Goal: Task Accomplishment & Management: Manage account settings

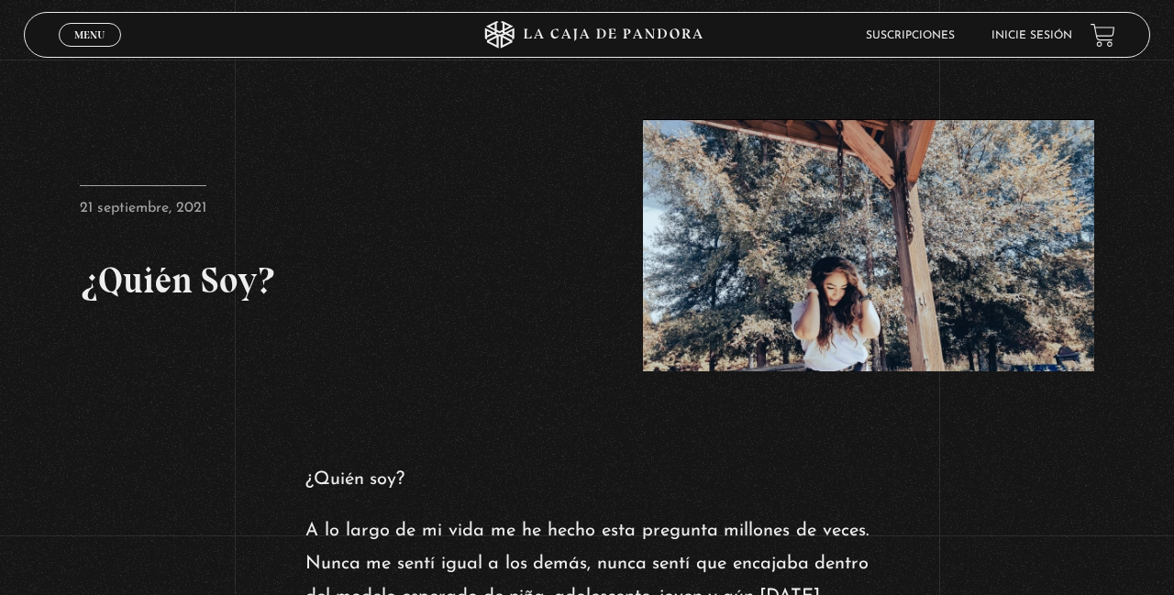
click at [1031, 39] on link "Inicie sesión" at bounding box center [1032, 35] width 81 height 11
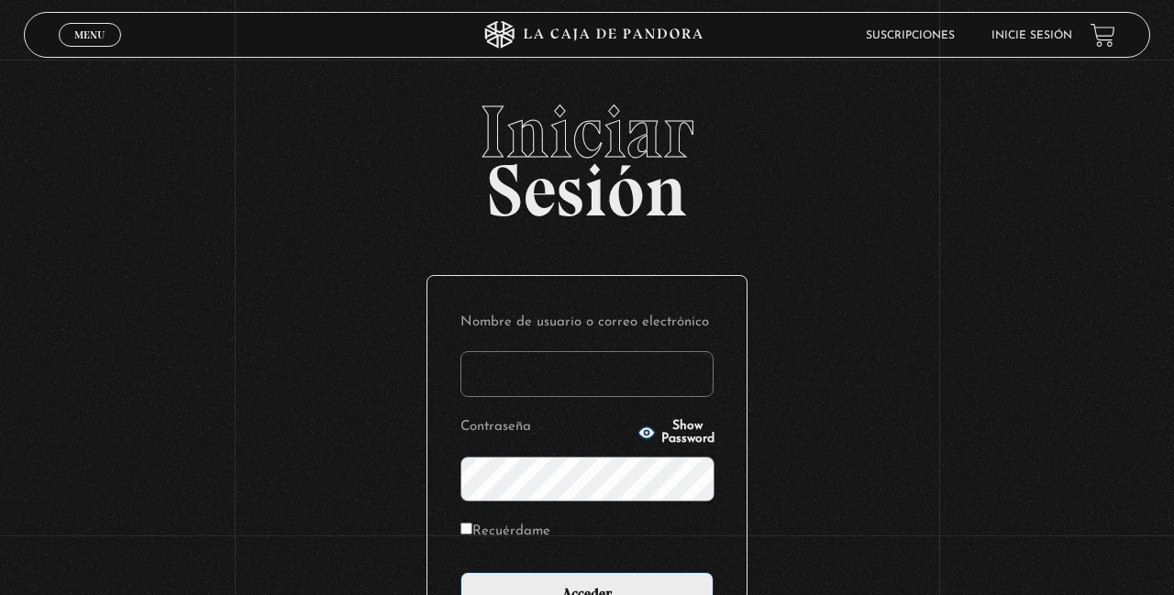
click at [591, 383] on input "Nombre de usuario o correo electrónico" at bounding box center [586, 374] width 253 height 46
type input "YoliG"
click at [460, 572] on input "Acceder" at bounding box center [586, 595] width 253 height 46
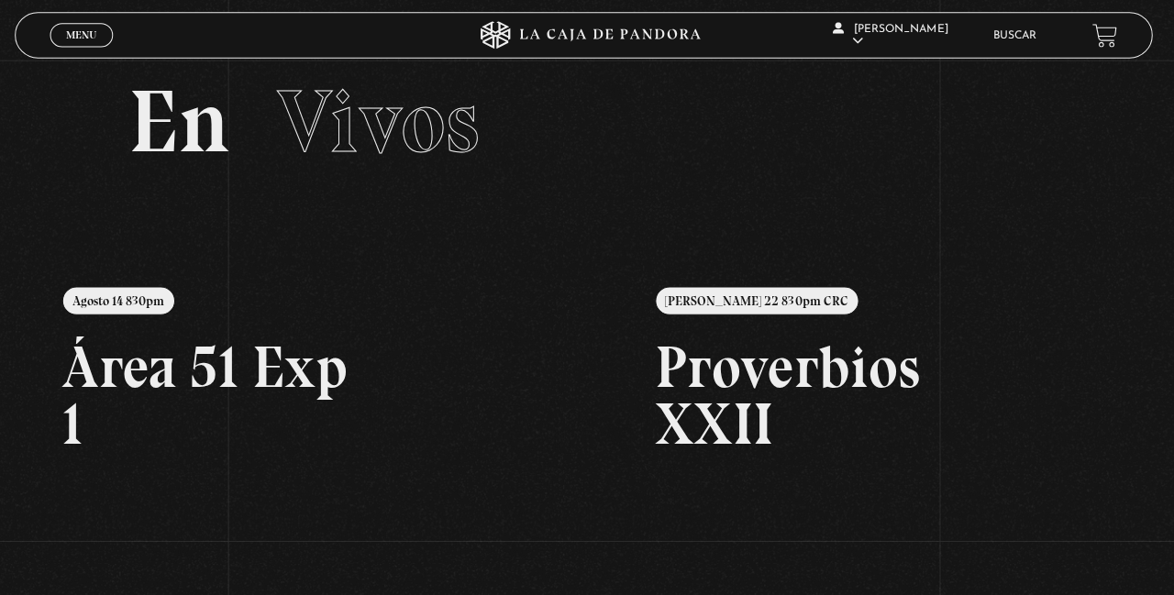
scroll to position [26, 0]
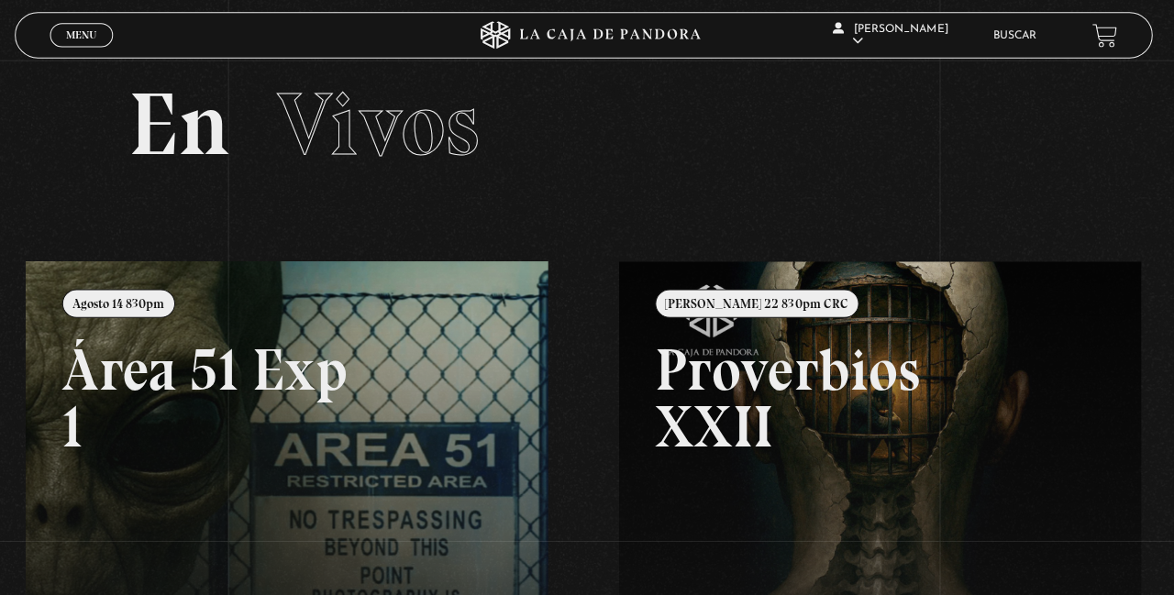
click at [389, 416] on link at bounding box center [622, 556] width 1174 height 595
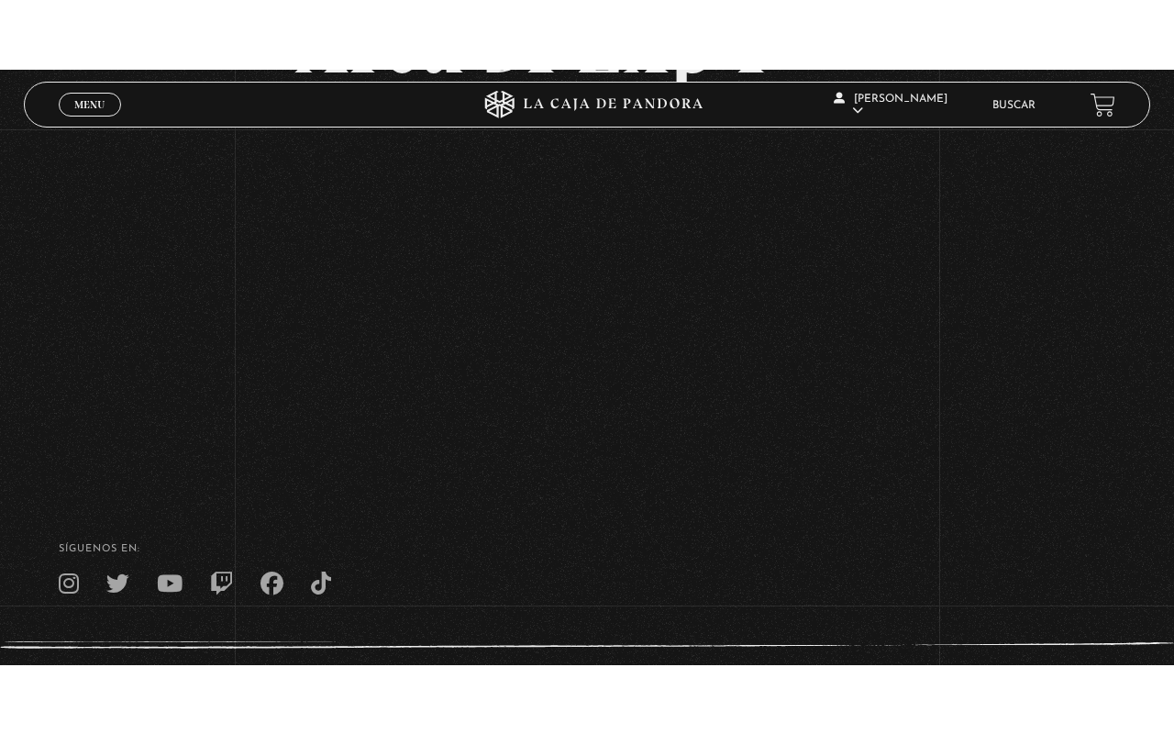
scroll to position [209, 0]
